Goal: Information Seeking & Learning: Learn about a topic

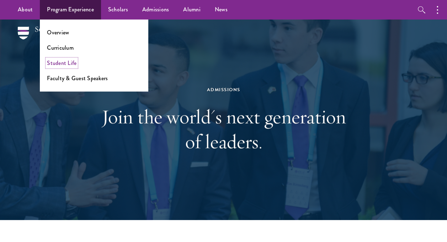
click at [61, 65] on link "Student Life" at bounding box center [61, 63] width 29 height 8
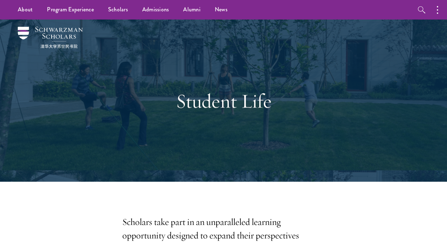
click at [61, 65] on div "Student Life" at bounding box center [223, 101] width 404 height 162
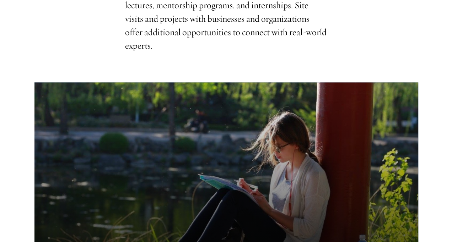
scroll to position [407, 0]
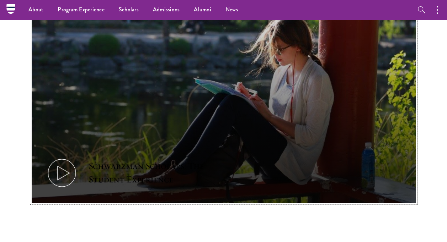
click at [65, 157] on icon at bounding box center [62, 173] width 32 height 32
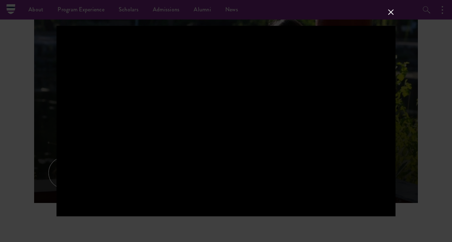
click at [52, 121] on div at bounding box center [226, 121] width 452 height 242
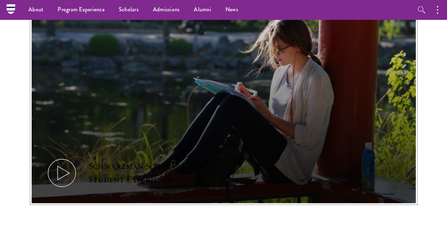
click at [68, 157] on icon at bounding box center [62, 173] width 32 height 32
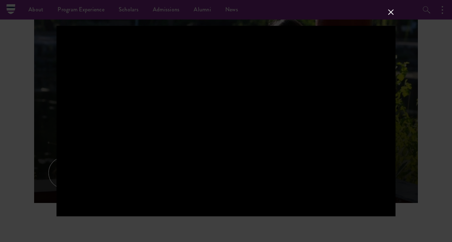
click at [29, 93] on div at bounding box center [226, 121] width 452 height 242
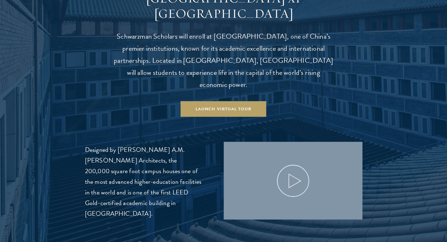
scroll to position [707, 0]
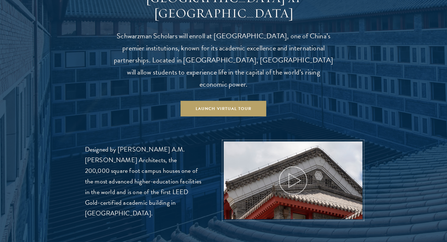
drag, startPoint x: 29, startPoint y: 93, endPoint x: 241, endPoint y: 127, distance: 214.2
click at [241, 138] on img at bounding box center [292, 211] width 147 height 147
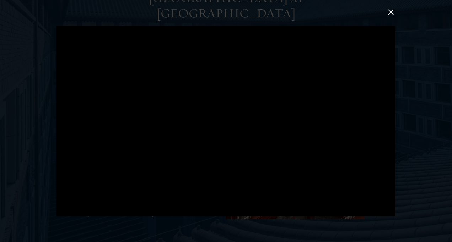
click at [411, 77] on div at bounding box center [226, 121] width 452 height 242
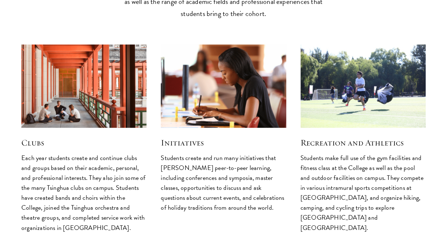
scroll to position [1764, 0]
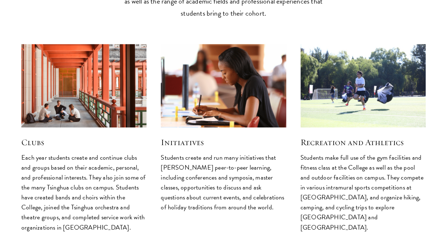
click at [29, 128] on div "Clubs Each year students create and continue clubs and groups based on their ac…" at bounding box center [83, 180] width 125 height 105
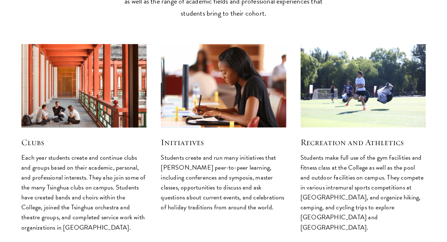
click at [50, 42] on img at bounding box center [83, 86] width 133 height 89
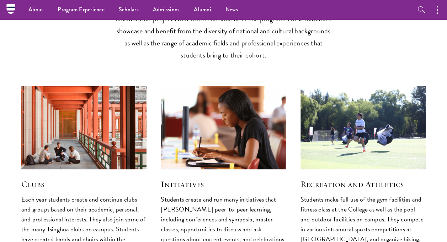
scroll to position [1716, 0]
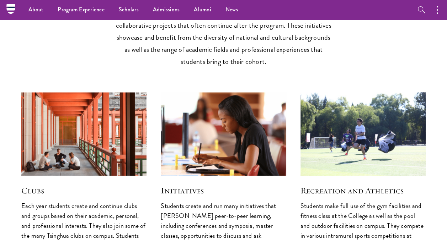
click at [360, 106] on img at bounding box center [362, 134] width 133 height 89
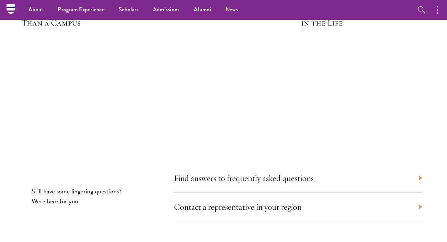
scroll to position [2187, 0]
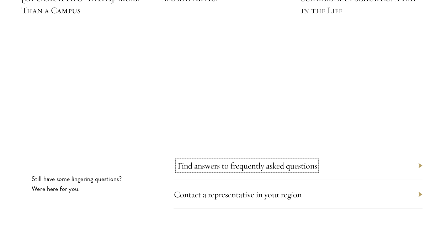
click at [260, 161] on link "Find answers to frequently asked questions" at bounding box center [247, 166] width 140 height 11
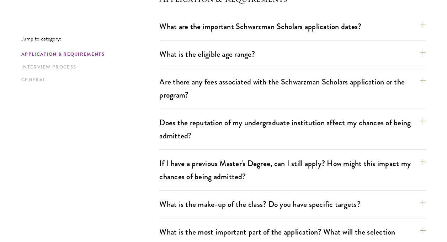
scroll to position [217, 0]
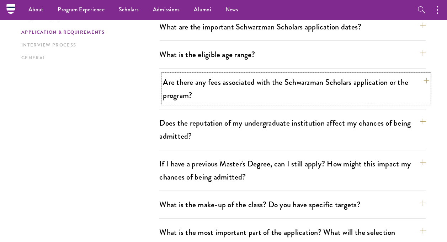
click at [228, 91] on button "Are there any fees associated with the Schwarzman Scholars application or the p…" at bounding box center [296, 88] width 266 height 29
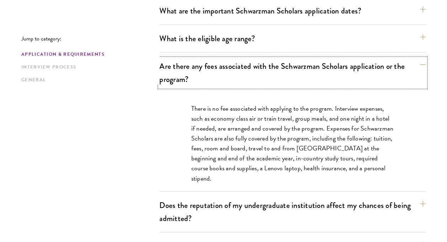
scroll to position [233, 0]
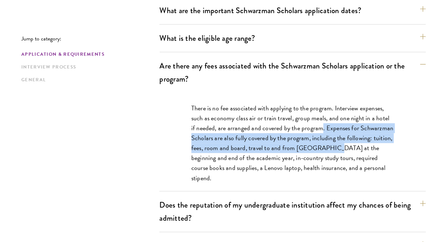
drag, startPoint x: 315, startPoint y: 127, endPoint x: 323, endPoint y: 149, distance: 23.4
click at [323, 149] on p "There is no fee associated with applying to the program. Interview expenses, su…" at bounding box center [292, 143] width 203 height 80
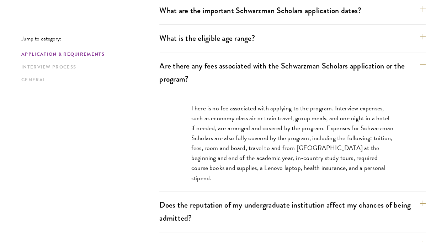
drag, startPoint x: 323, startPoint y: 149, endPoint x: 279, endPoint y: 155, distance: 44.5
click at [279, 155] on p "There is no fee associated with applying to the program. Interview expenses, su…" at bounding box center [292, 143] width 203 height 80
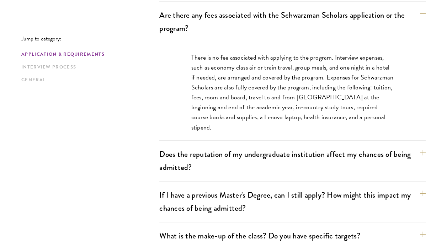
scroll to position [285, 0]
click at [291, 155] on button "Does the reputation of my undergraduate institution affect my chances of being …" at bounding box center [296, 160] width 266 height 29
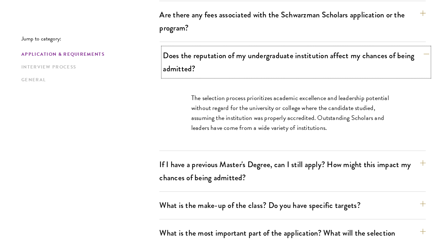
click at [305, 64] on button "Does the reputation of my undergraduate institution affect my chances of being …" at bounding box center [296, 62] width 266 height 29
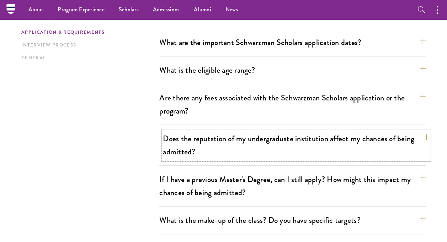
scroll to position [182, 0]
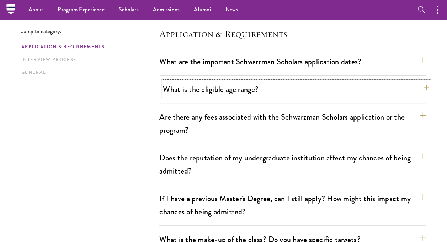
click at [287, 95] on button "What is the eligible age range?" at bounding box center [296, 89] width 266 height 16
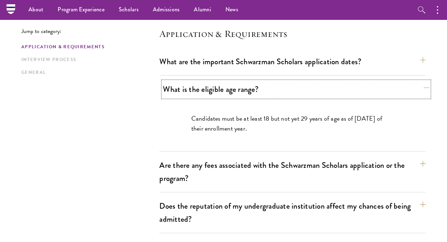
click at [289, 93] on button "What is the eligible age range?" at bounding box center [296, 89] width 266 height 16
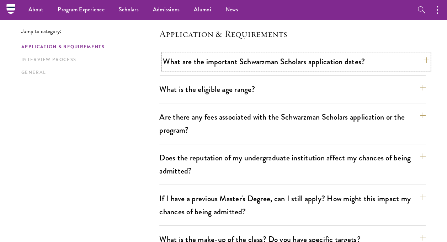
click at [268, 58] on button "What are the important Schwarzman Scholars application dates?" at bounding box center [296, 62] width 266 height 16
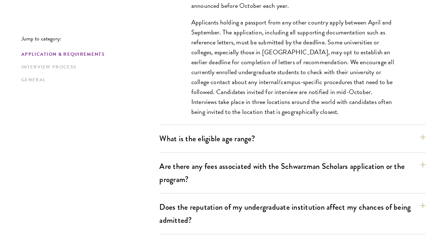
scroll to position [336, 0]
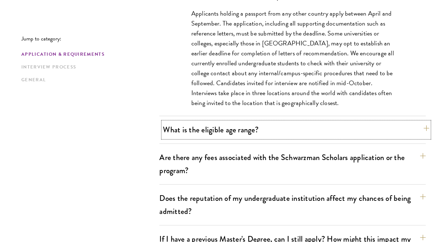
click at [276, 133] on button "What is the eligible age range?" at bounding box center [296, 130] width 266 height 16
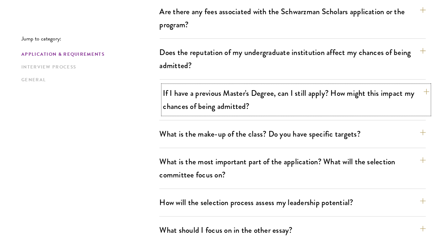
click at [270, 106] on button "If I have a previous Master's Degree, can I still apply? How might this impact …" at bounding box center [296, 99] width 266 height 29
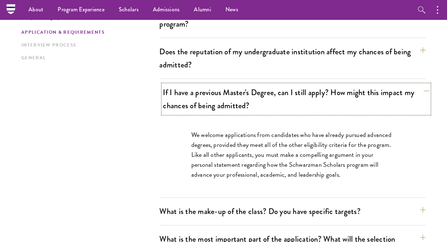
scroll to position [288, 0]
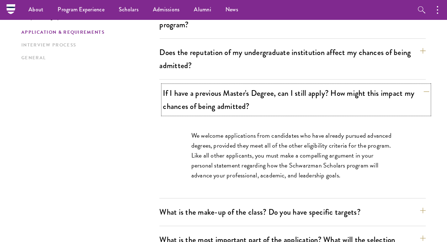
click at [270, 106] on button "If I have a previous Master's Degree, can I still apply? How might this impact …" at bounding box center [296, 99] width 266 height 29
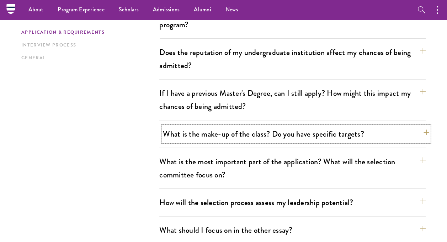
click at [272, 135] on button "What is the make-up of the class? Do you have specific targets?" at bounding box center [296, 134] width 266 height 16
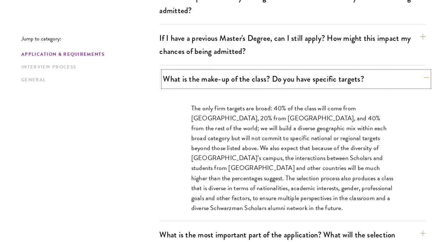
scroll to position [343, 0]
click at [251, 80] on button "What is the make-up of the class? Do you have specific targets?" at bounding box center [296, 79] width 266 height 16
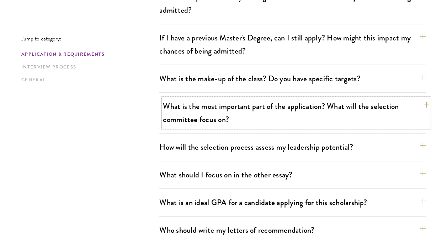
click at [256, 109] on button "What is the most important part of the application? What will the selection com…" at bounding box center [296, 112] width 266 height 29
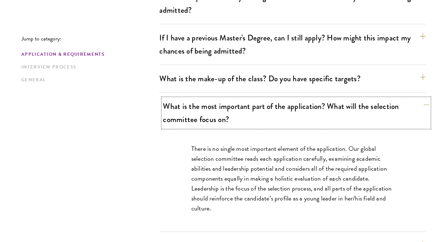
click at [256, 109] on button "What is the most important part of the application? What will the selection com…" at bounding box center [296, 112] width 266 height 29
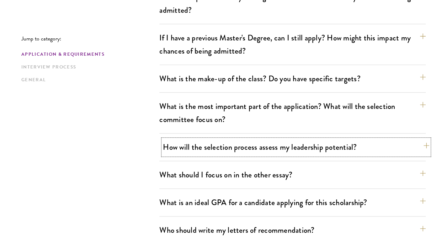
click at [267, 146] on button "How will the selection process assess my leadership potential?" at bounding box center [296, 147] width 266 height 16
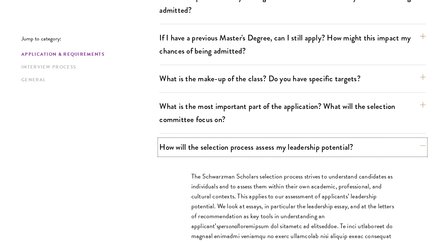
drag, startPoint x: 267, startPoint y: 146, endPoint x: 253, endPoint y: 205, distance: 59.9
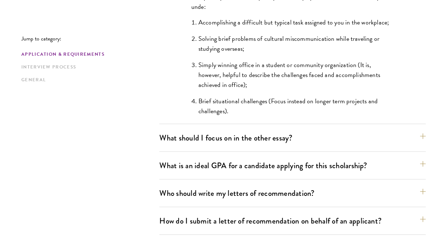
scroll to position [723, 0]
click at [265, 142] on button "What should I focus on in the other essay?" at bounding box center [296, 138] width 266 height 16
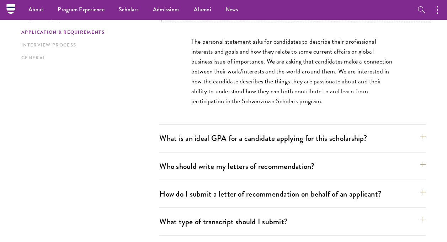
scroll to position [506, 0]
click at [265, 142] on button "What is an ideal GPA for a candidate applying for this scholarship?" at bounding box center [292, 139] width 266 height 16
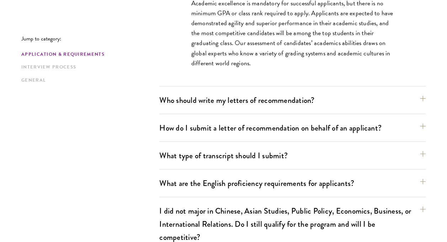
scroll to position [592, 0]
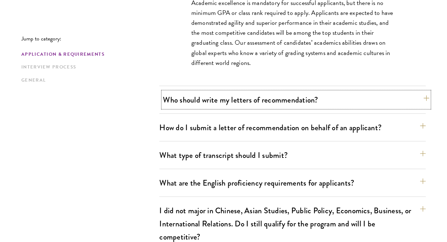
click at [258, 97] on button "Who should write my letters of recommendation?" at bounding box center [296, 100] width 266 height 16
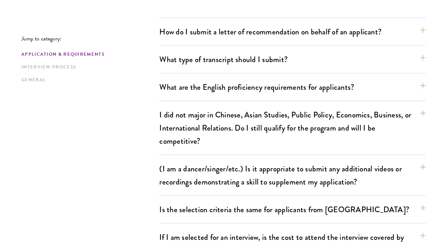
scroll to position [875, 0]
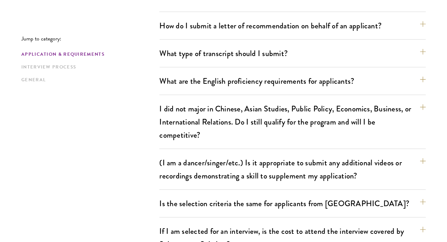
click at [271, 61] on div "What type of transcript should I submit? Our preference is for a scanned copy o…" at bounding box center [292, 56] width 266 height 22
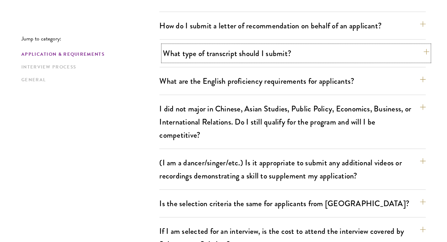
click at [265, 53] on button "What type of transcript should I submit?" at bounding box center [296, 53] width 266 height 16
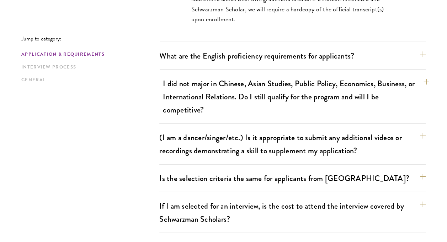
scroll to position [719, 0]
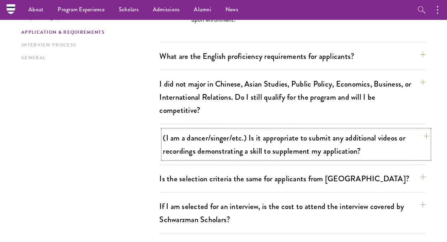
click at [283, 146] on button "(I am a dancer/singer/etc.) Is it appropriate to submit any additional videos o…" at bounding box center [296, 144] width 266 height 29
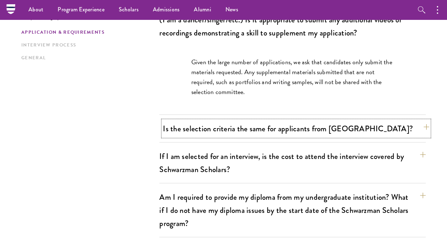
click at [291, 131] on button "Is the selection criteria the same for applicants from China?" at bounding box center [296, 129] width 266 height 16
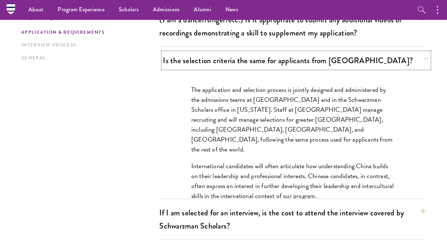
click at [273, 59] on button "Is the selection criteria the same for applicants from China?" at bounding box center [296, 61] width 266 height 16
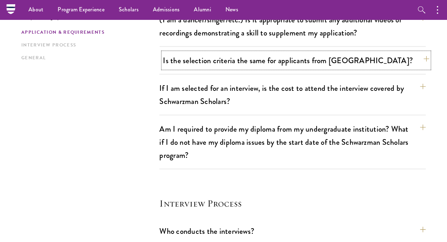
click at [273, 59] on button "Is the selection criteria the same for applicants from China?" at bounding box center [296, 61] width 266 height 16
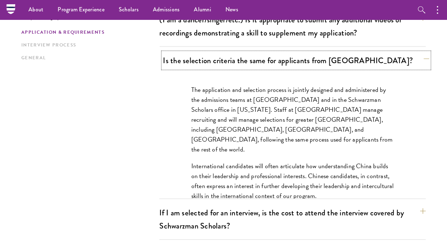
click at [273, 59] on button "Is the selection criteria the same for applicants from China?" at bounding box center [296, 61] width 266 height 16
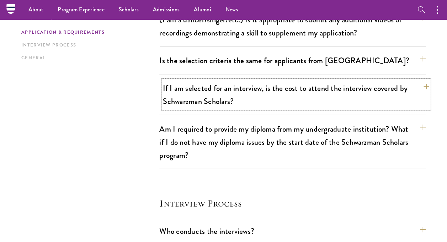
click at [287, 98] on button "If I am selected for an interview, is the cost to attend the interview covered …" at bounding box center [296, 94] width 266 height 29
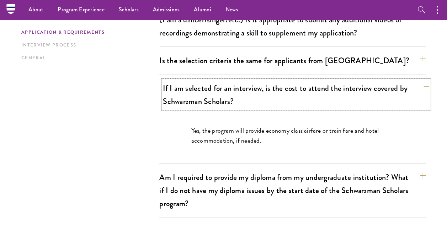
click at [287, 98] on button "If I am selected for an interview, is the cost to attend the interview covered …" at bounding box center [296, 94] width 266 height 29
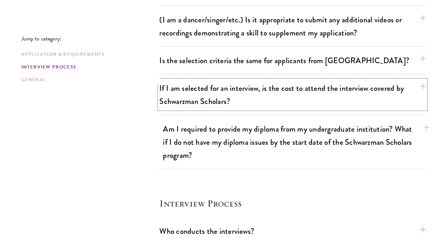
scroll to position [821, 0]
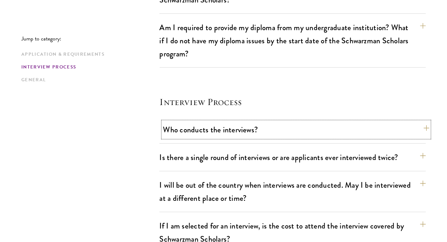
click at [283, 135] on button "Who conducts the interviews?" at bounding box center [296, 130] width 266 height 16
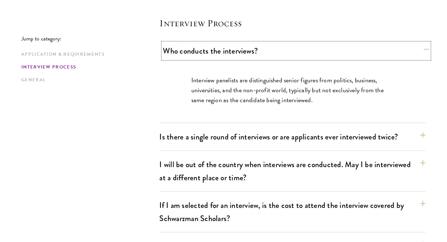
scroll to position [900, 0]
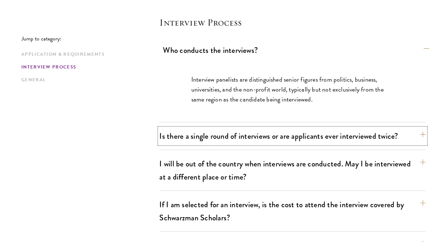
click at [283, 135] on button "Is there a single round of interviews or are applicants ever interviewed twice?" at bounding box center [292, 136] width 266 height 16
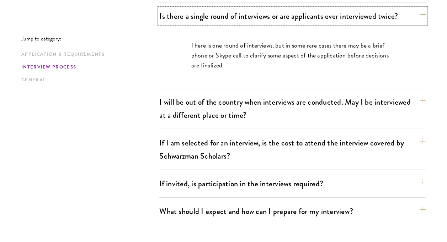
scroll to position [969, 0]
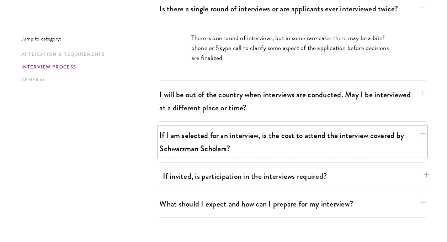
drag, startPoint x: 275, startPoint y: 145, endPoint x: 277, endPoint y: 167, distance: 21.8
click at [277, 167] on div "Who conducts the interviews? Interview panelists are distinguished senior figur…" at bounding box center [292, 95] width 266 height 245
click at [284, 198] on button "What should I expect and how can I prepare for my interview?" at bounding box center [296, 204] width 266 height 16
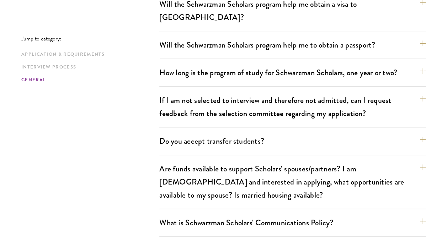
scroll to position [1699, 0]
